Goal: Information Seeking & Learning: Learn about a topic

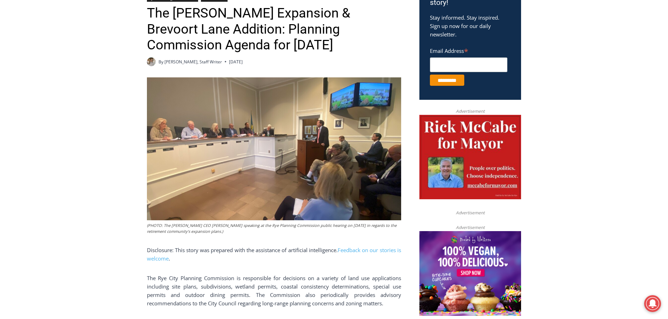
scroll to position [302, 0]
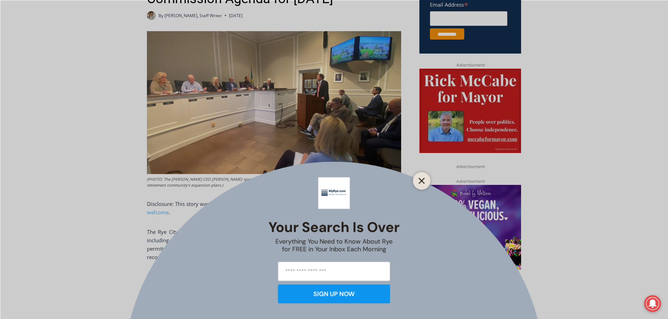
click at [423, 182] on line "Close" at bounding box center [421, 180] width 5 height 5
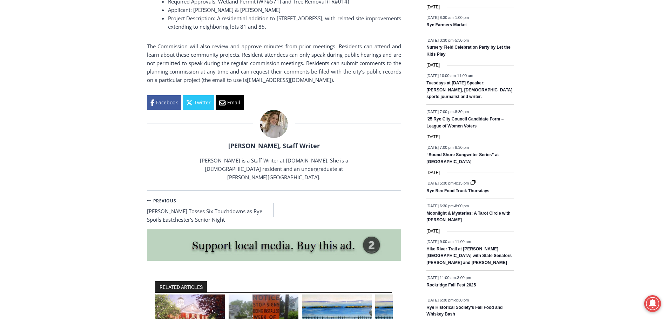
scroll to position [932, 0]
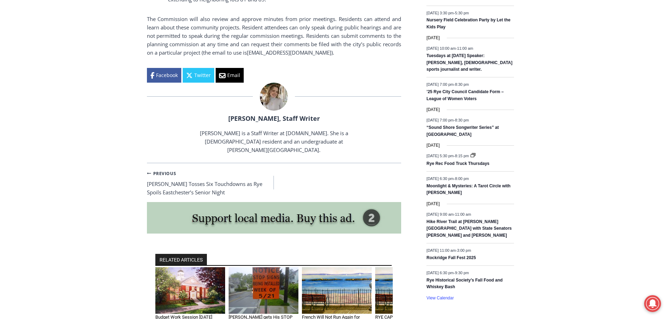
click at [271, 278] on img "2 of 6" at bounding box center [263, 290] width 70 height 47
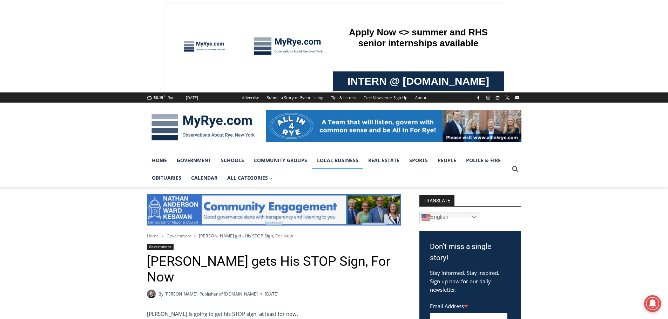
click at [321, 159] on link "Local Business" at bounding box center [337, 161] width 51 height 18
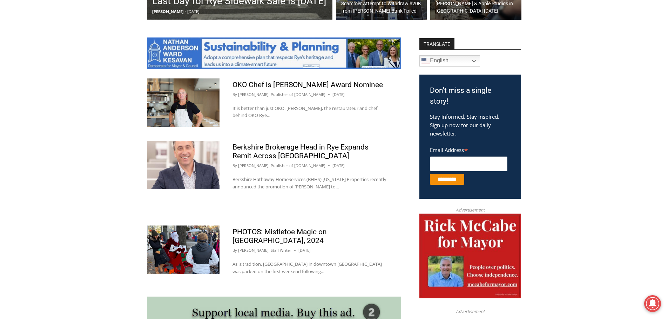
scroll to position [338, 0]
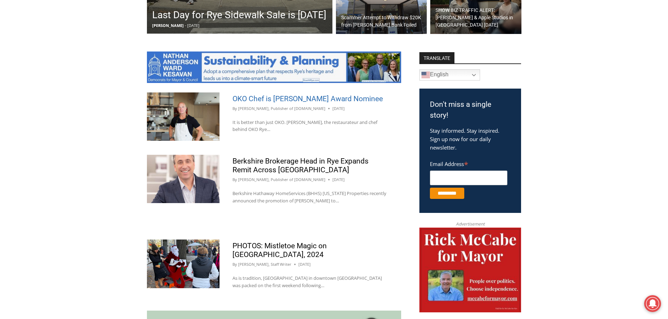
click at [275, 99] on link "OKO Chef is [PERSON_NAME] Award Nominee" at bounding box center [307, 99] width 150 height 8
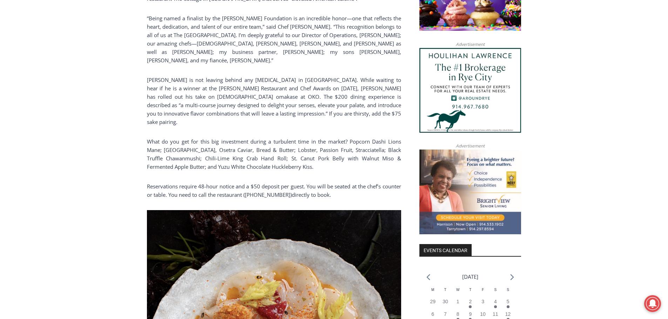
scroll to position [477, 0]
